Goal: Communication & Community: Connect with others

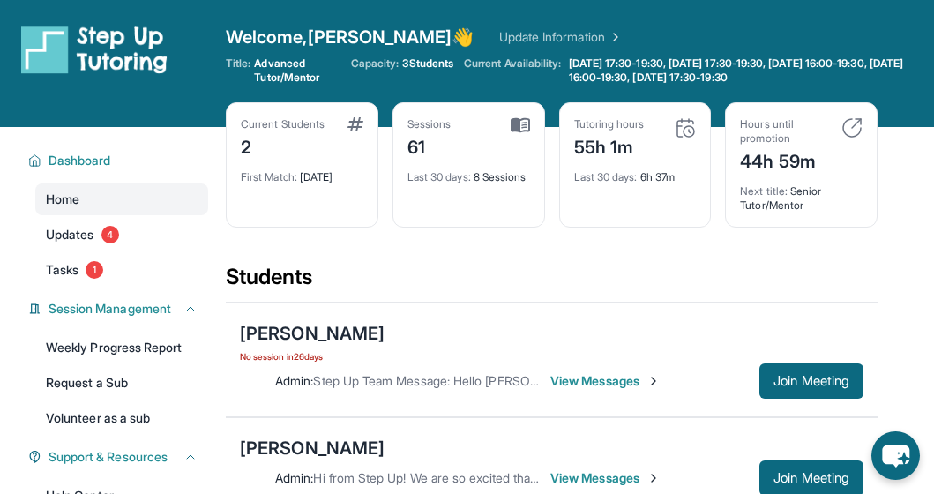
scroll to position [321, 0]
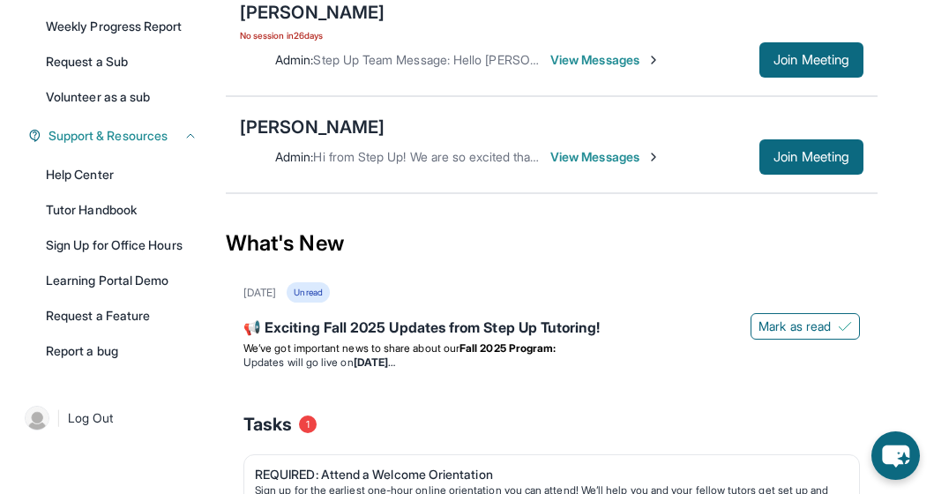
click at [625, 160] on span "View Messages" at bounding box center [605, 157] width 110 height 18
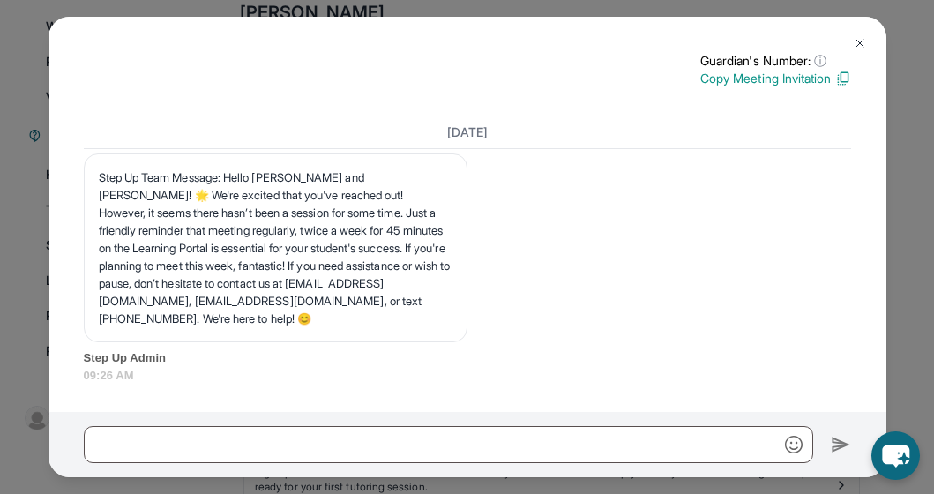
scroll to position [25284, 0]
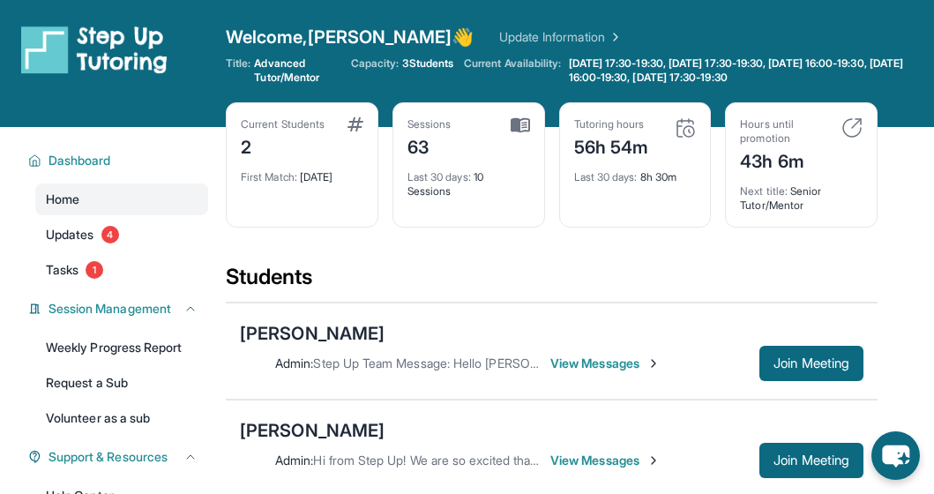
click at [589, 361] on span "View Messages" at bounding box center [605, 363] width 110 height 18
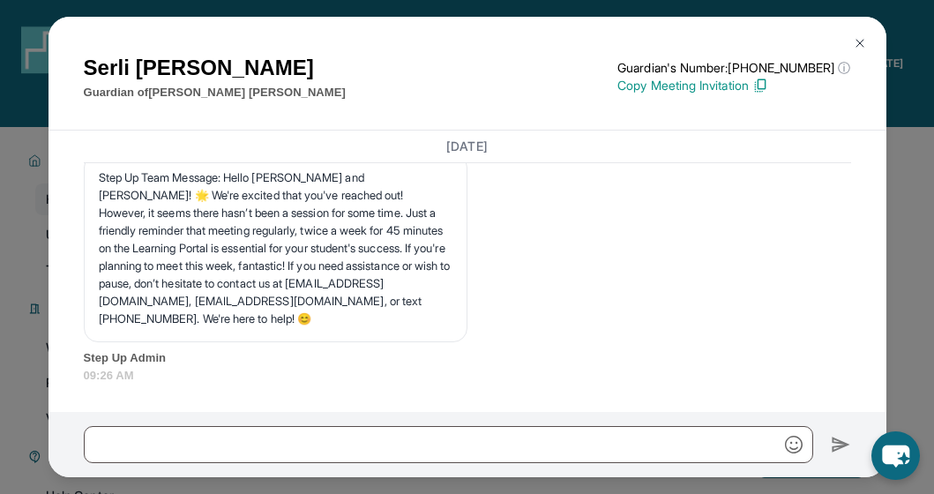
scroll to position [26198, 0]
click at [862, 38] on img at bounding box center [860, 43] width 14 height 14
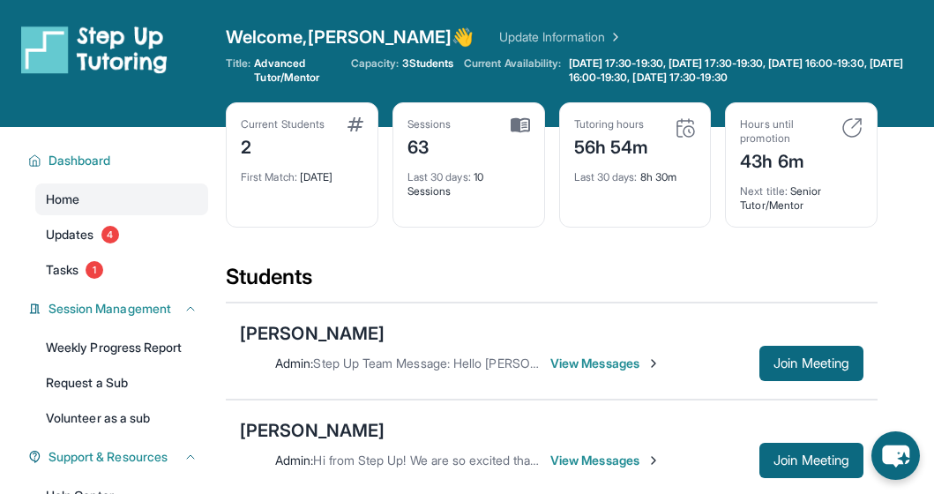
click at [571, 458] on span "View Messages" at bounding box center [605, 460] width 110 height 18
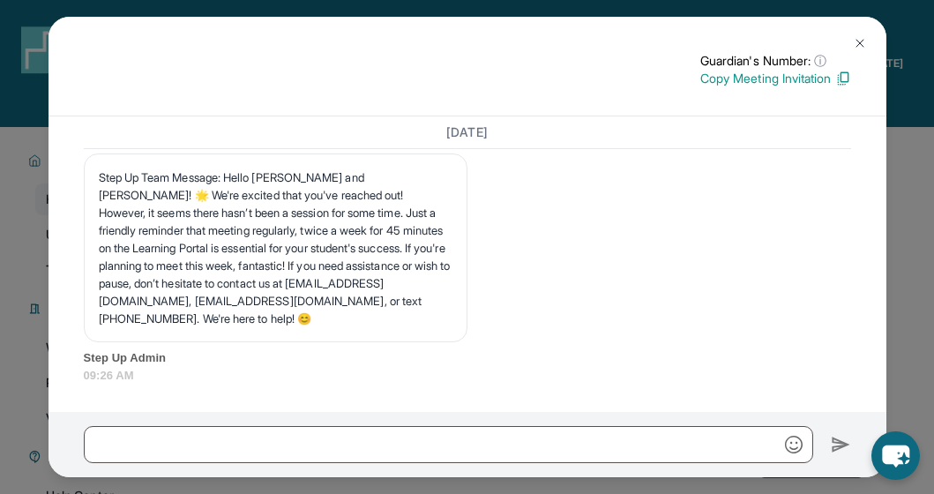
scroll to position [2, 0]
click at [859, 43] on img at bounding box center [860, 43] width 14 height 14
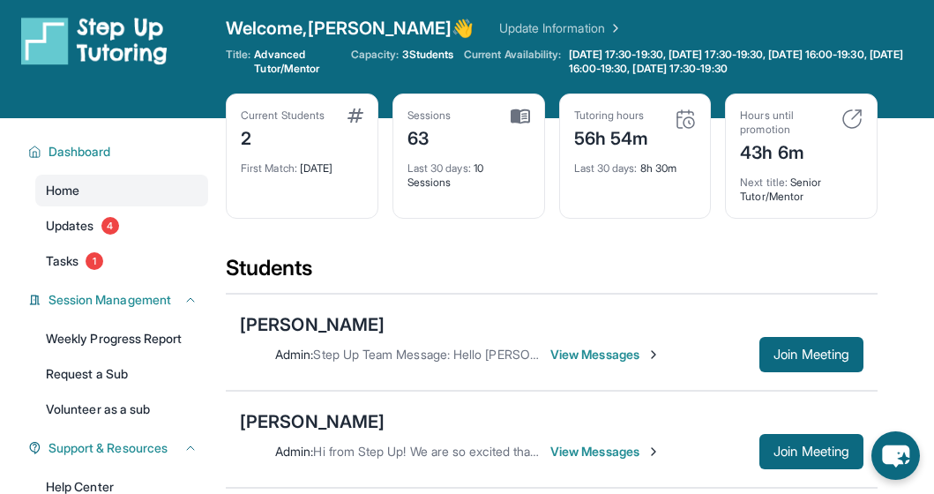
scroll to position [20, 0]
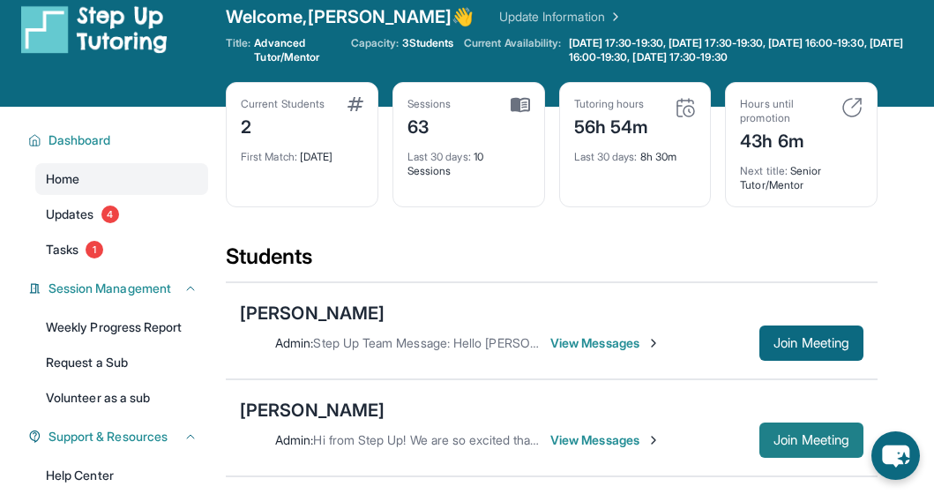
click at [779, 435] on span "Join Meeting" at bounding box center [811, 440] width 76 height 11
